Goal: Task Accomplishment & Management: Use online tool/utility

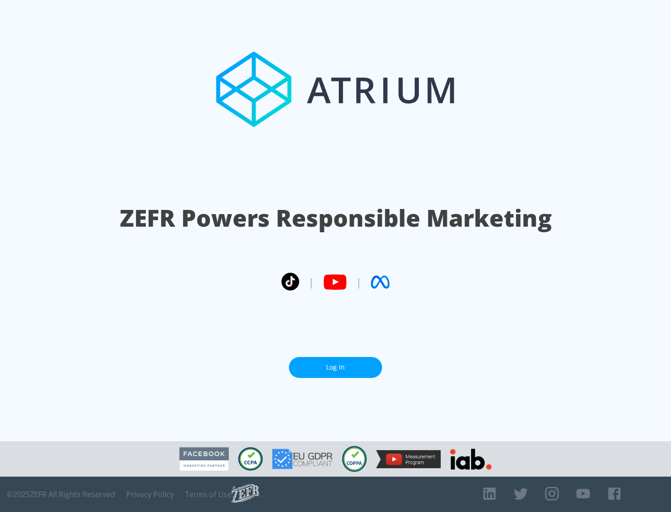
click at [335, 364] on link "Log In" at bounding box center [335, 367] width 93 height 21
